Goal: Task Accomplishment & Management: Use online tool/utility

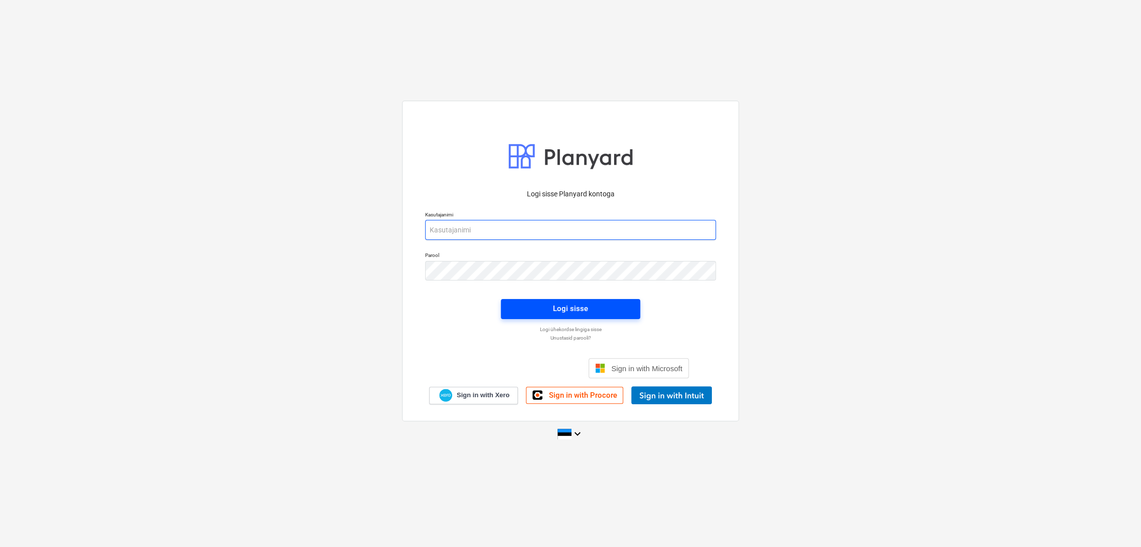
type input "[EMAIL_ADDRESS][DOMAIN_NAME]"
click at [556, 310] on div "Logi sisse" at bounding box center [570, 308] width 35 height 13
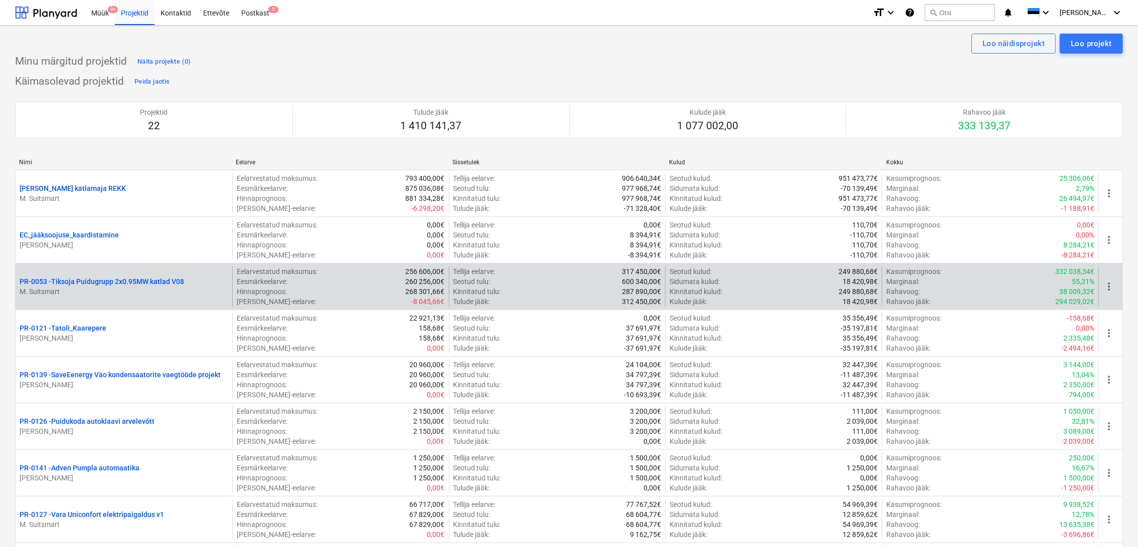
click at [162, 287] on p "M. Suitsmart" at bounding box center [124, 292] width 209 height 10
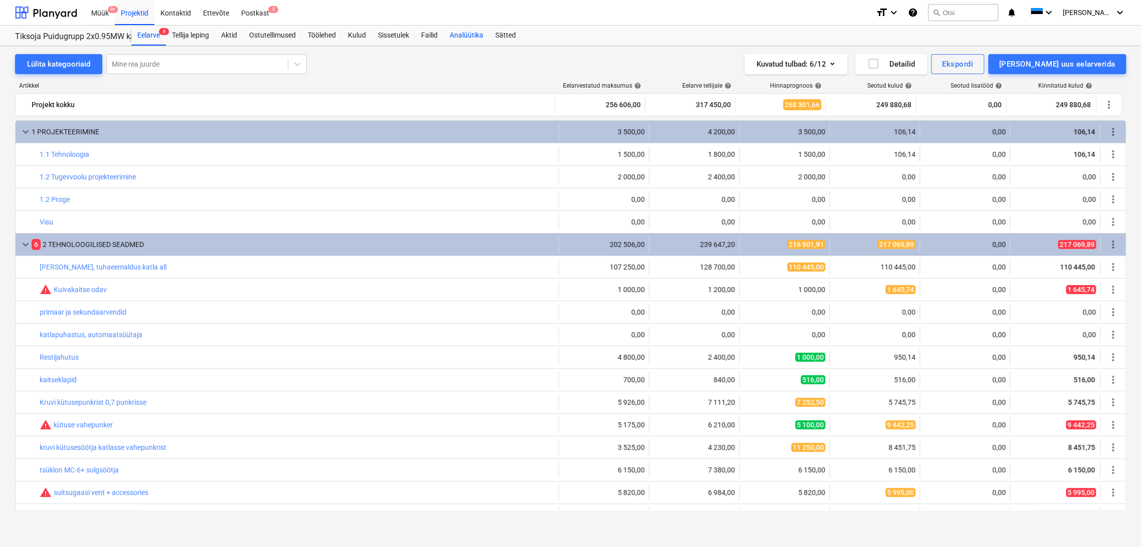
click at [471, 31] on div "Analüütika" at bounding box center [467, 36] width 46 height 20
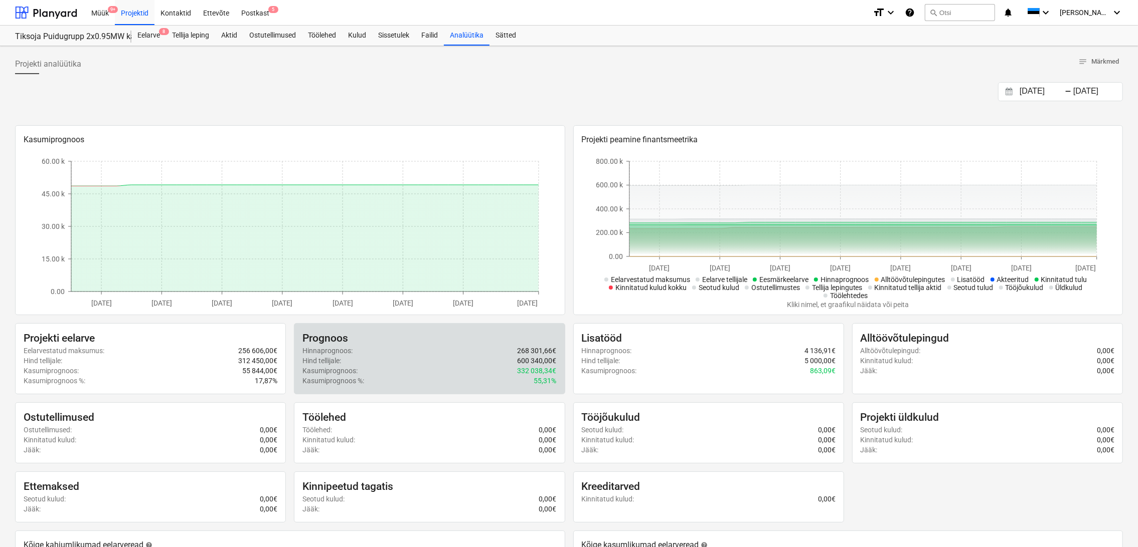
click at [527, 372] on p "332 038,34€" at bounding box center [536, 371] width 39 height 10
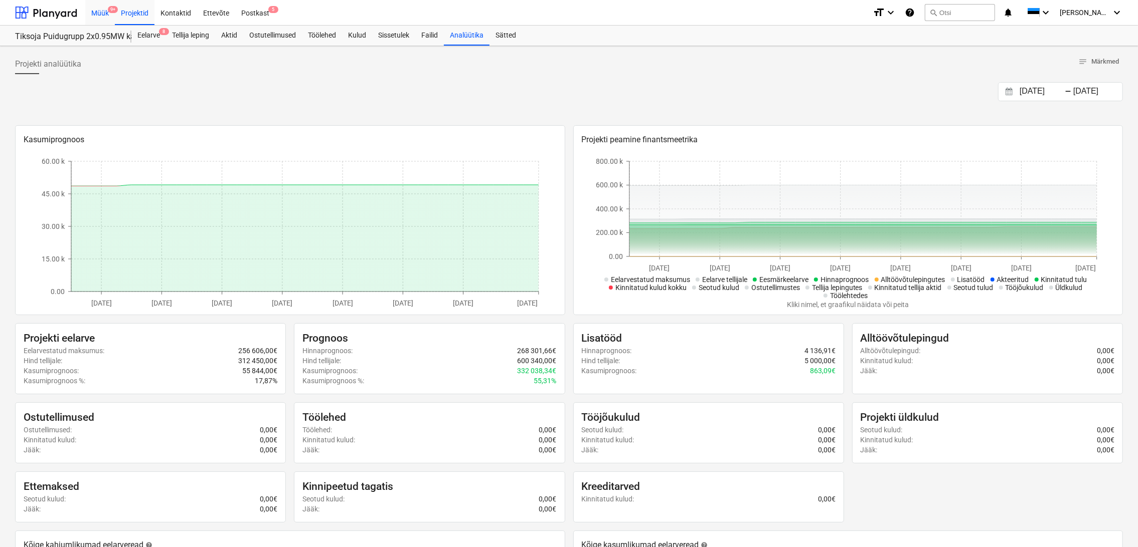
click at [95, 14] on div "Müük 9+" at bounding box center [100, 12] width 30 height 26
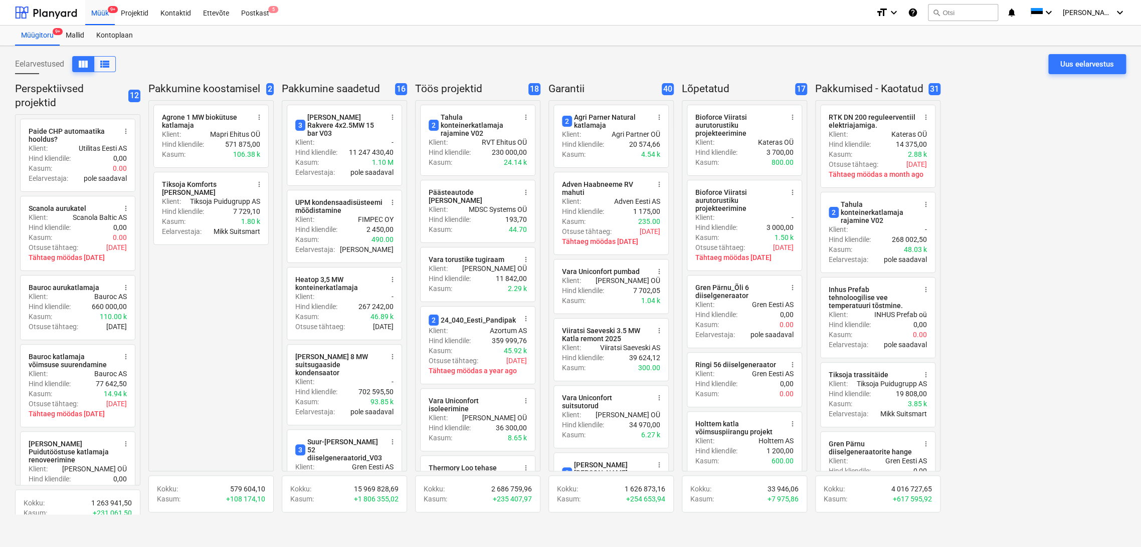
click at [210, 305] on div "radio_button_unchecked Agrone 1 MW biokütuse katlamaja more_vert Klient : Mapri…" at bounding box center [210, 285] width 125 height 371
